Goal: Information Seeking & Learning: Check status

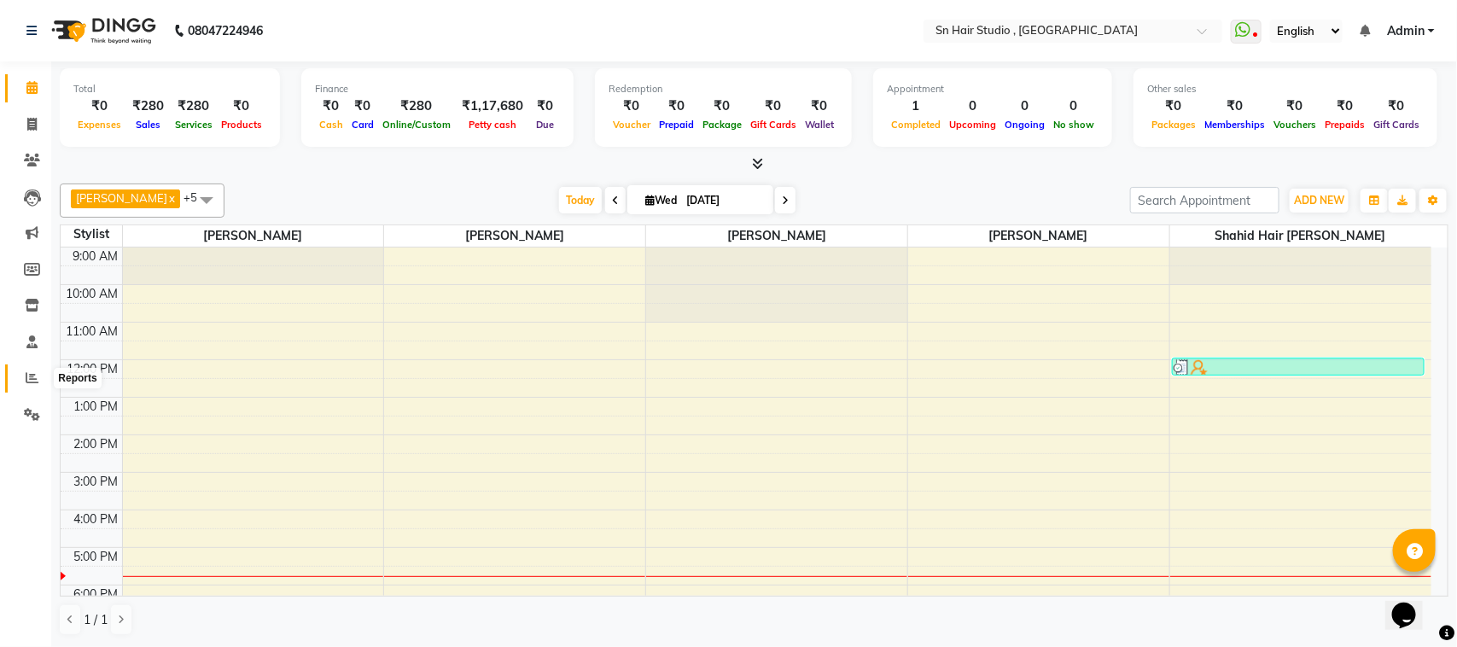
click at [26, 382] on icon at bounding box center [32, 377] width 13 height 13
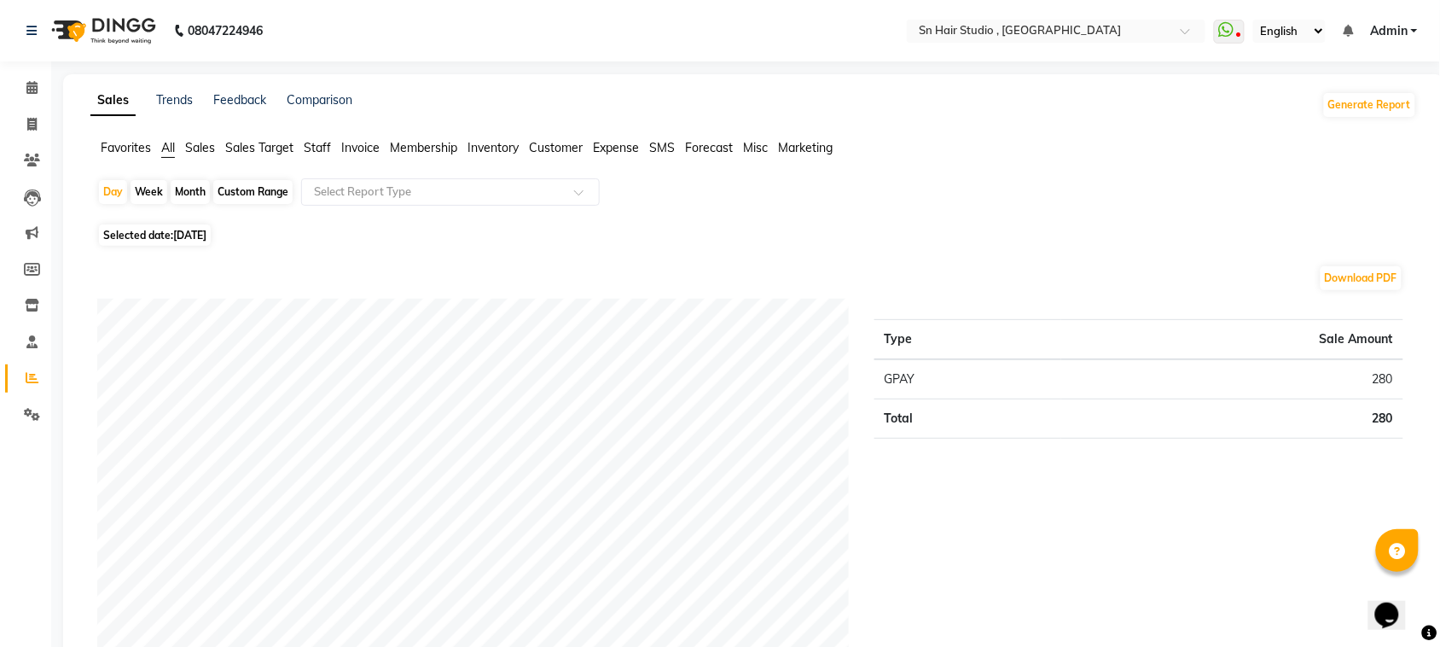
click at [236, 145] on span "Sales Target" at bounding box center [259, 147] width 68 height 15
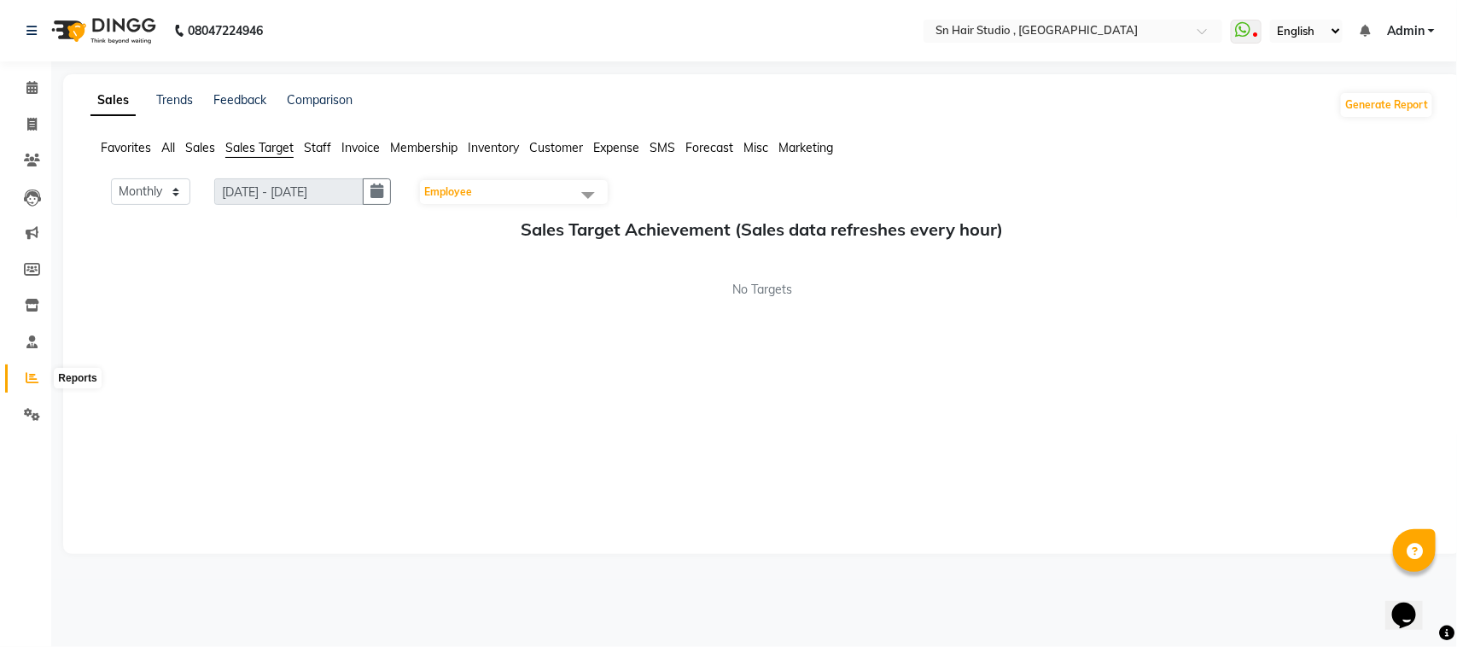
click at [26, 384] on icon at bounding box center [32, 377] width 13 height 13
click at [314, 145] on span "Staff" at bounding box center [317, 147] width 27 height 15
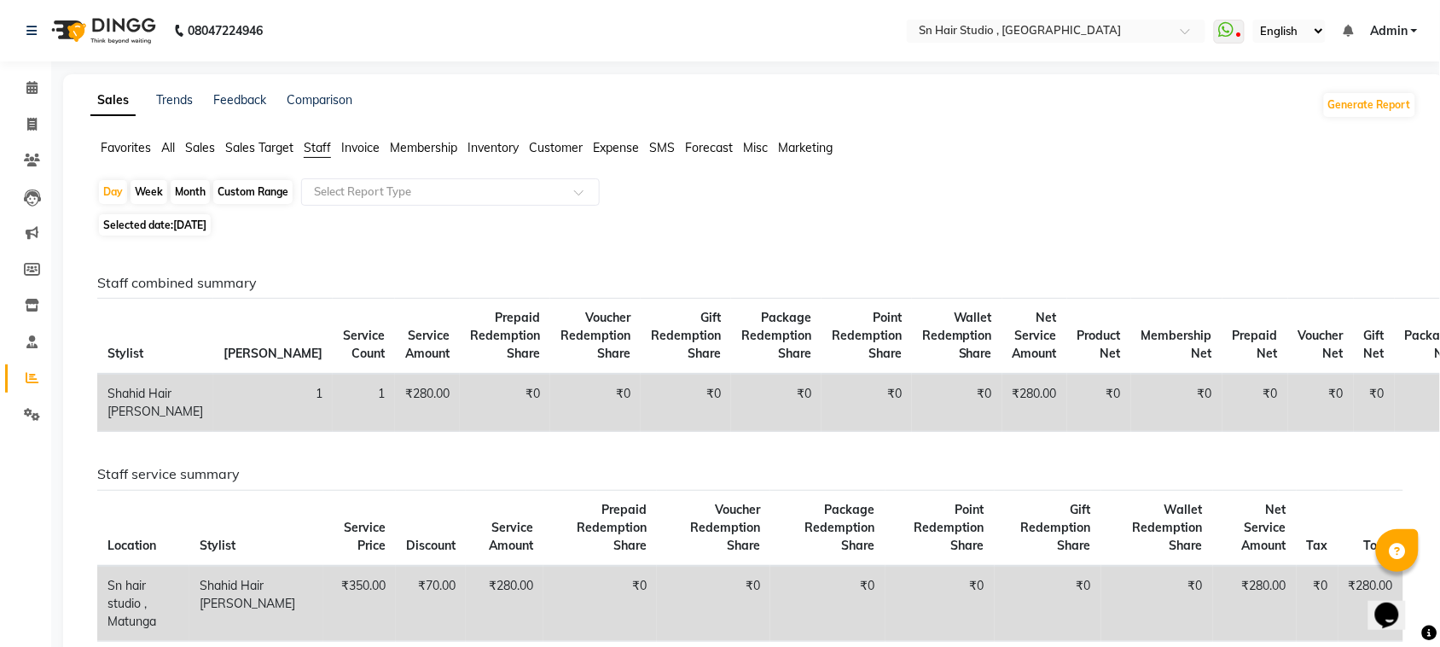
click at [186, 189] on div "Month" at bounding box center [190, 192] width 39 height 24
select select "9"
select select "2025"
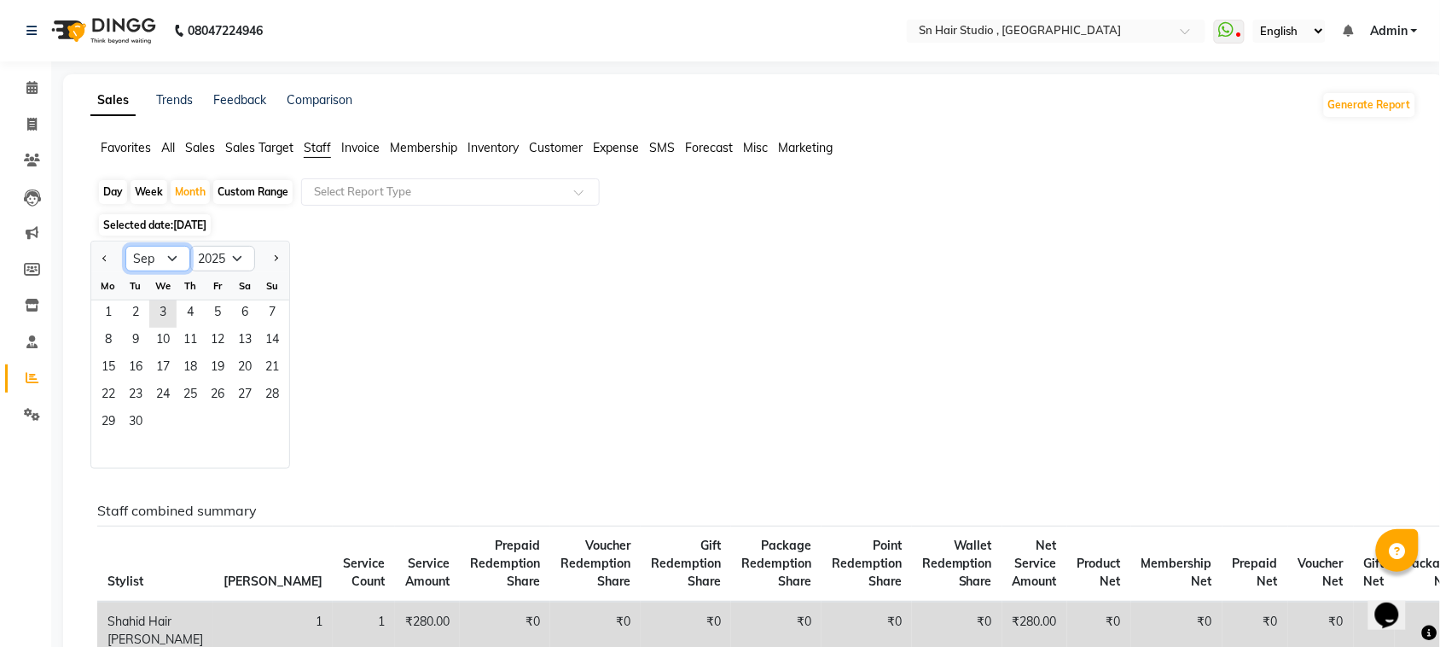
click at [172, 260] on select "Jan Feb Mar Apr May Jun [DATE] Aug Sep Oct Nov Dec" at bounding box center [157, 259] width 65 height 26
select select "8"
click at [125, 247] on select "Jan Feb Mar Apr May Jun [DATE] Aug Sep Oct Nov Dec" at bounding box center [157, 259] width 65 height 26
click at [212, 317] on span "1" at bounding box center [217, 313] width 27 height 27
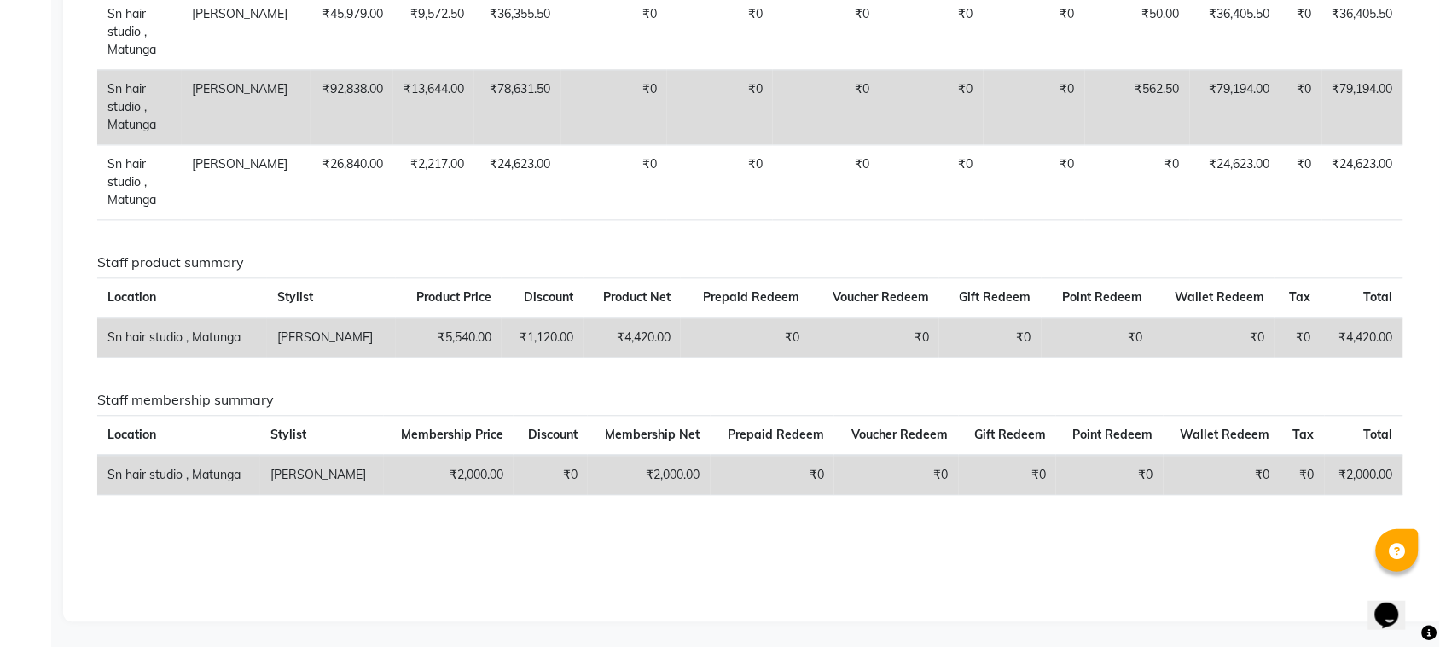
scroll to position [1029, 0]
click at [1396, 492] on td "₹2,000.00" at bounding box center [1364, 475] width 79 height 40
